Goal: Task Accomplishment & Management: Manage account settings

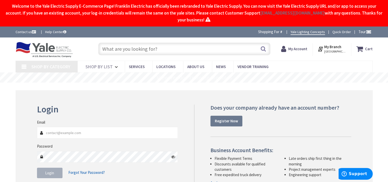
type input "Kidstreet Playground, [STREET_ADDRESS][PERSON_NAME]"
type input "[PERSON_NAME][EMAIL_ADDRESS][PERSON_NAME][DOMAIN_NAME]"
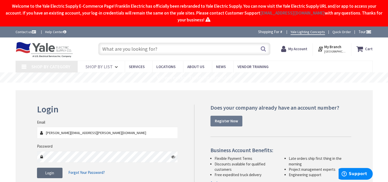
click at [48, 172] on span "Login" at bounding box center [49, 173] width 9 height 5
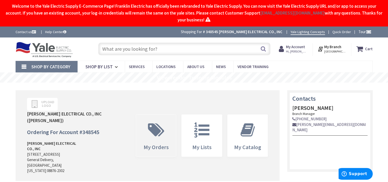
click at [152, 139] on span "My Orders" at bounding box center [156, 136] width 40 height 42
